Goal: Transaction & Acquisition: Subscribe to service/newsletter

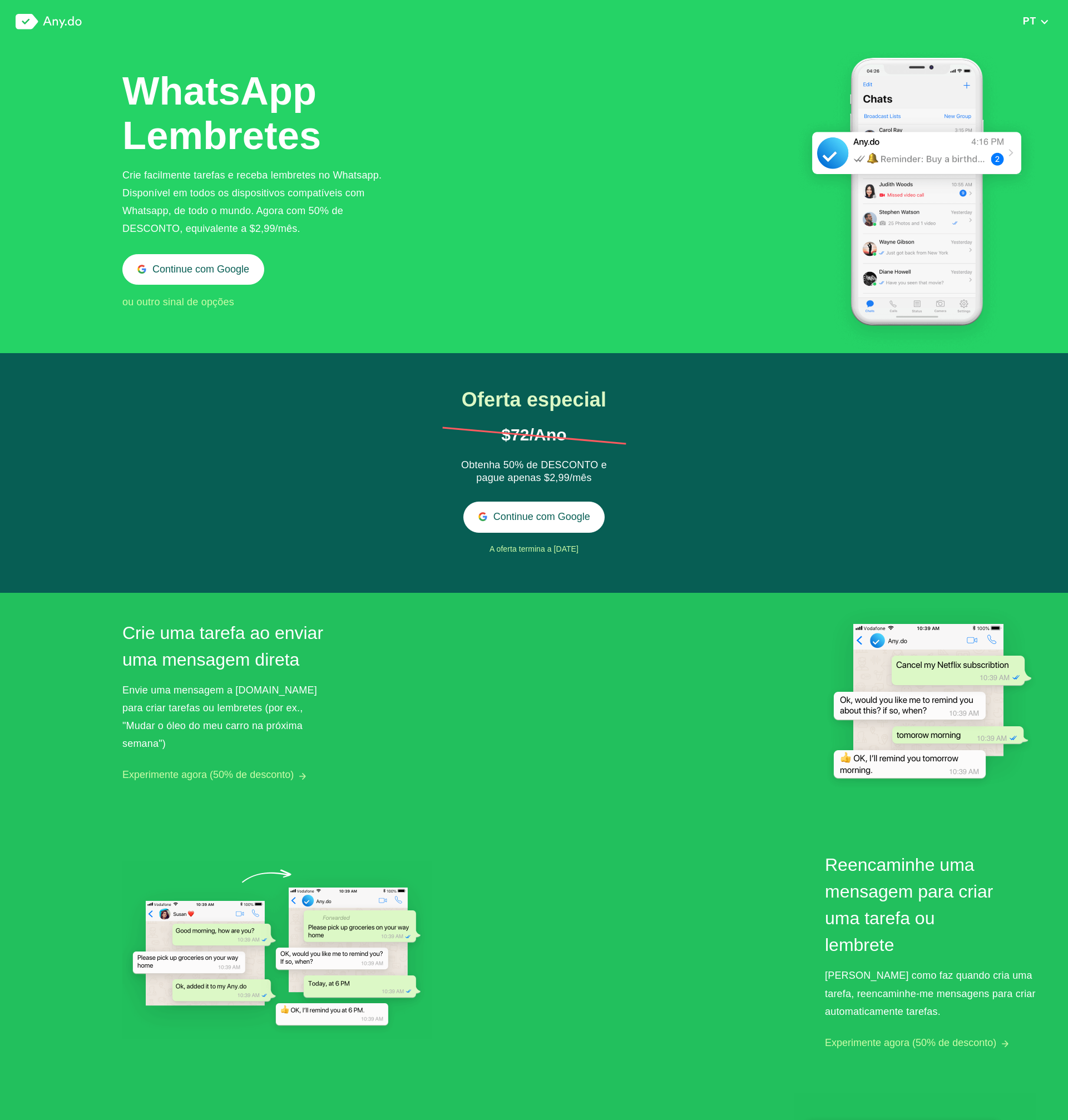
scroll to position [1, 0]
drag, startPoint x: 574, startPoint y: 467, endPoint x: 541, endPoint y: 464, distance: 33.1
click at [542, 464] on div "Obtenha 50% de DESCONTO e pague apenas $2,99/mês" at bounding box center [534, 471] width 169 height 27
click at [537, 464] on div "Obtenha 50% de DESCONTO e pague apenas $2,99/mês" at bounding box center [534, 471] width 169 height 27
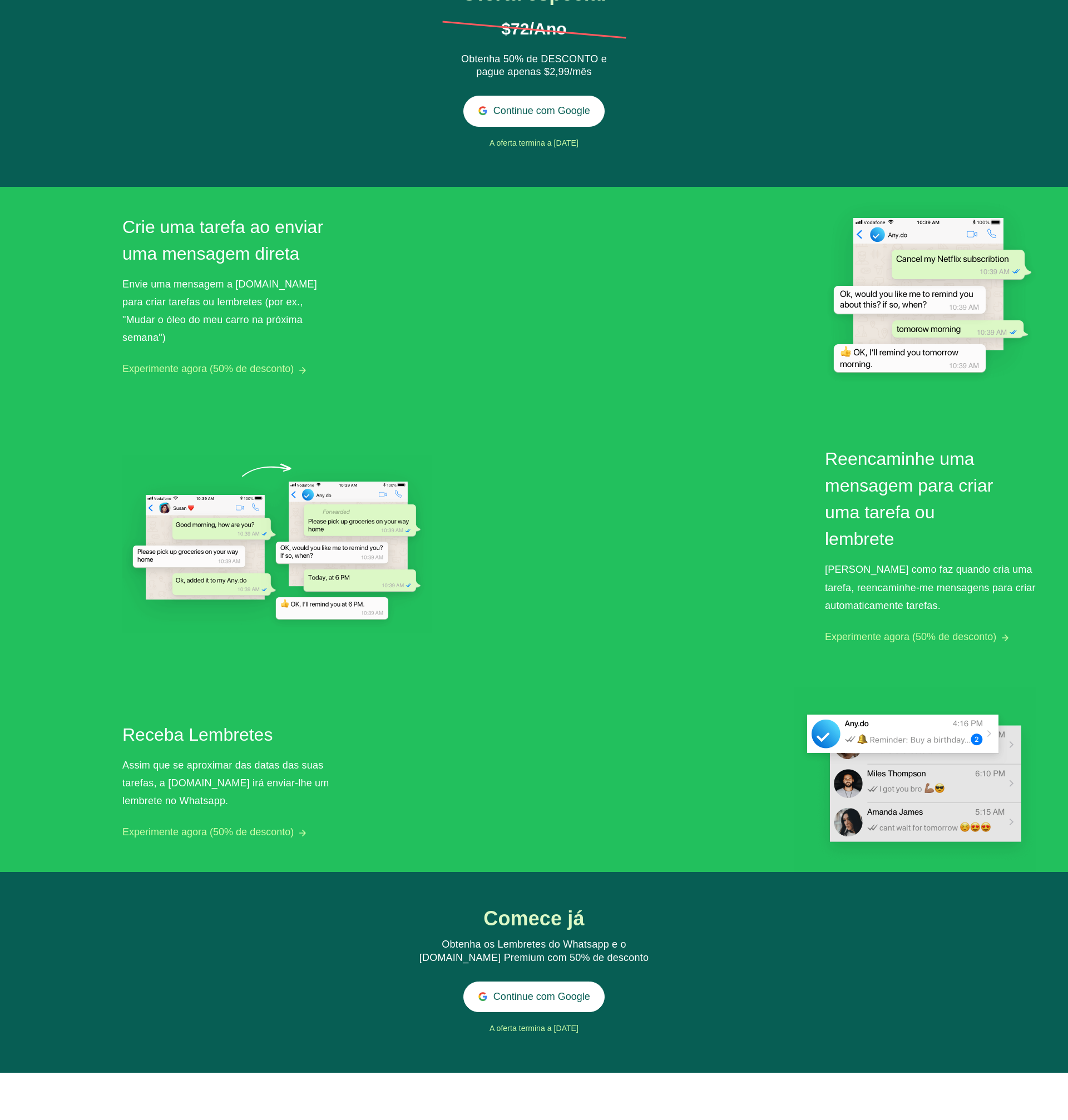
scroll to position [0, 0]
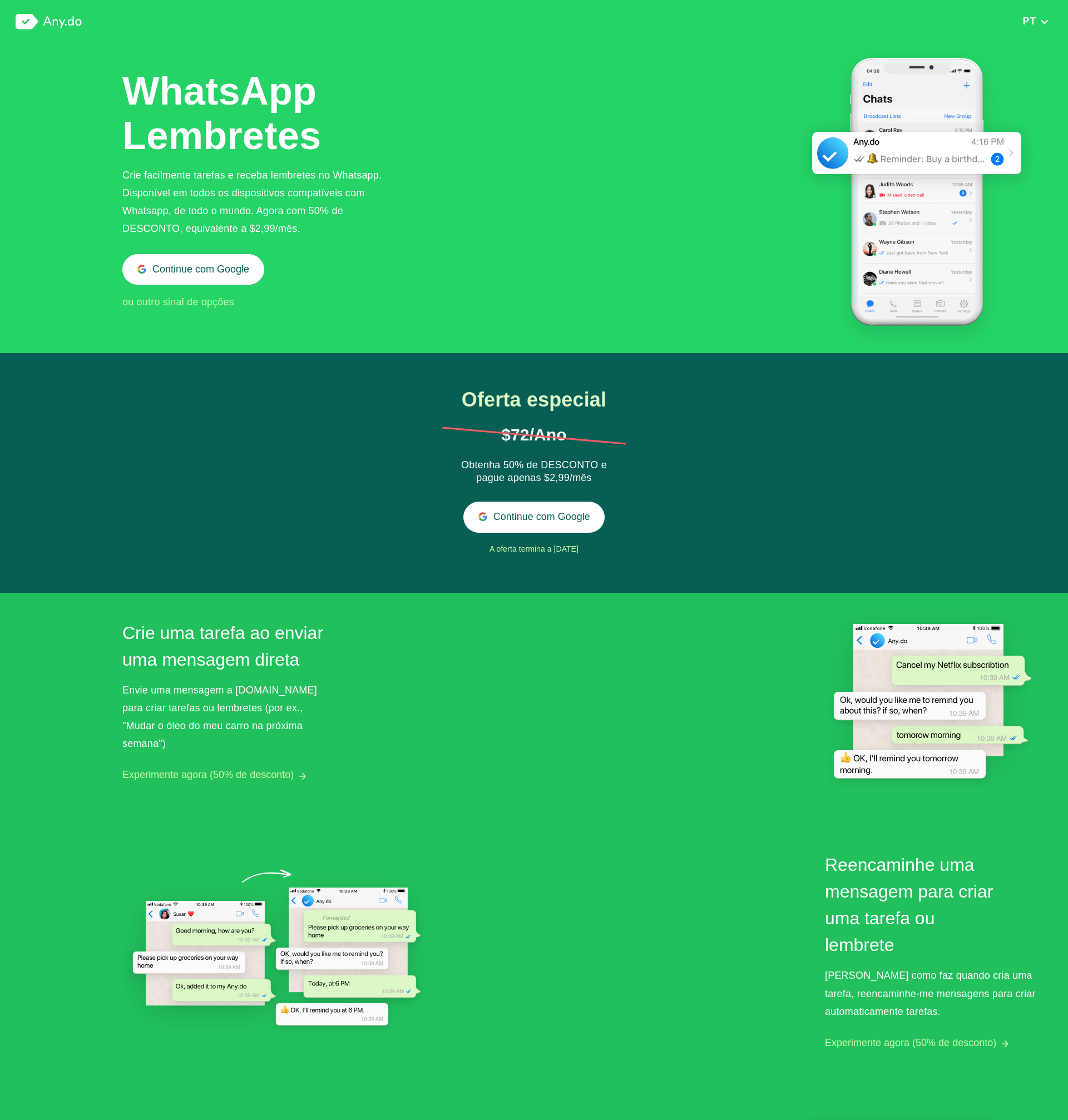
click at [563, 480] on div "Obtenha 50% de DESCONTO e pague apenas $2,99/mês" at bounding box center [534, 472] width 169 height 27
click at [202, 305] on span "ou outro sinal de opções" at bounding box center [178, 302] width 112 height 11
click at [543, 469] on div "Obtenha 50% de DESCONTO e pague apenas $2,99/mês" at bounding box center [534, 472] width 169 height 27
drag, startPoint x: 589, startPoint y: 464, endPoint x: 579, endPoint y: 464, distance: 10.0
click at [579, 464] on div "Obtenha 50% de DESCONTO e pague apenas $2,99/mês" at bounding box center [534, 472] width 169 height 27
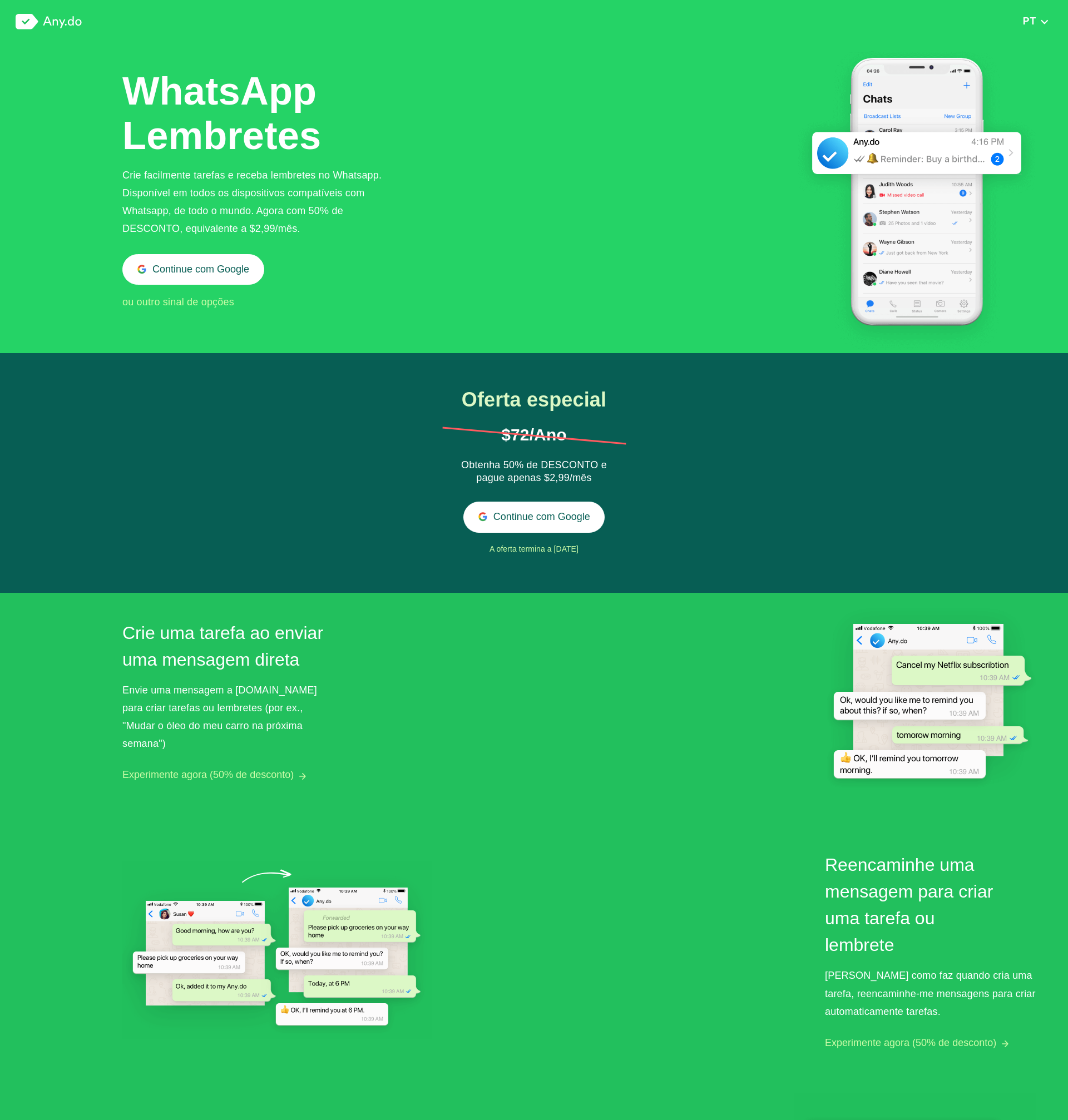
click at [601, 219] on div "WhatsApp Lembretes Crie facilmente tarefas e receba lembretes no Whatsapp. Disp…" at bounding box center [579, 198] width 914 height 309
click at [572, 214] on div "WhatsApp Lembretes Crie facilmente tarefas e receba lembretes no Whatsapp. Disp…" at bounding box center [579, 198] width 914 height 309
